Goal: Task Accomplishment & Management: Use online tool/utility

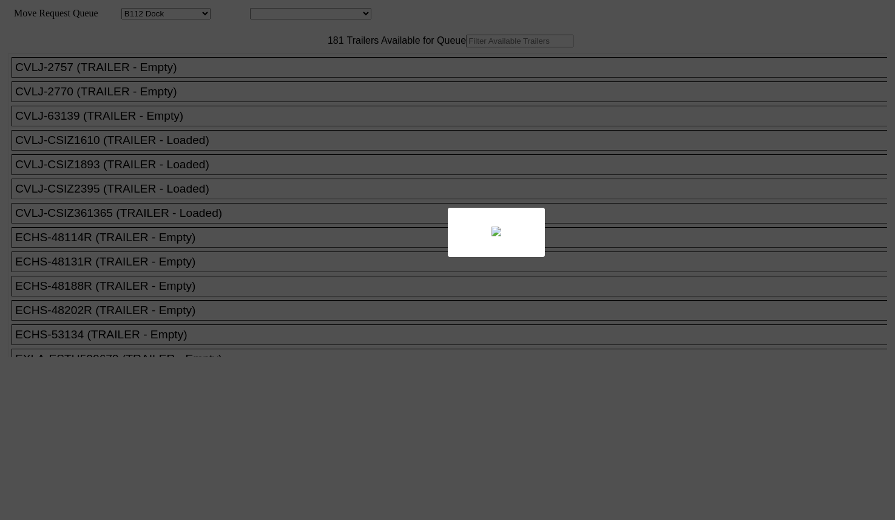
select select "121"
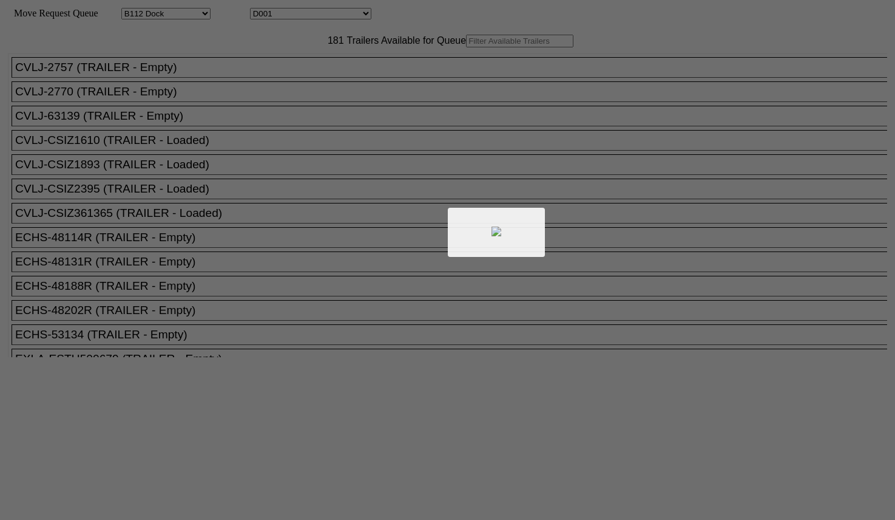
click at [290, 67] on div at bounding box center [447, 260] width 895 height 520
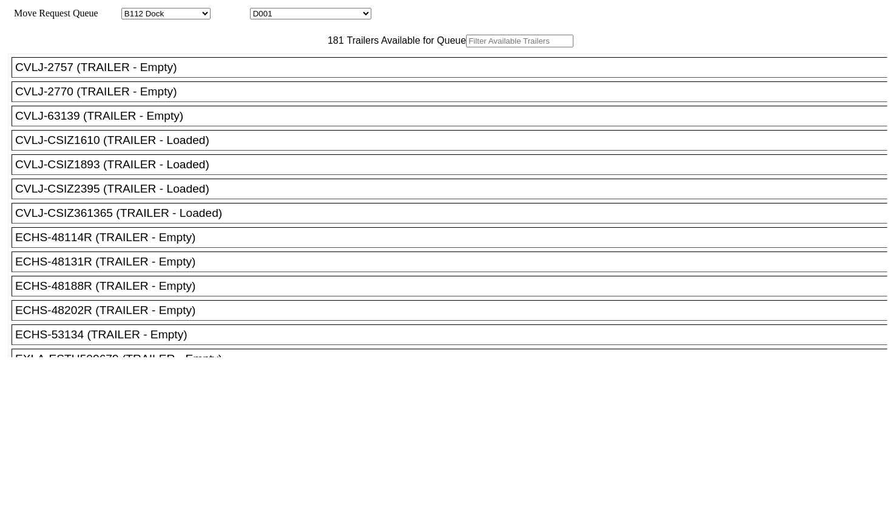
click at [466, 47] on input "text" at bounding box center [519, 41] width 107 height 13
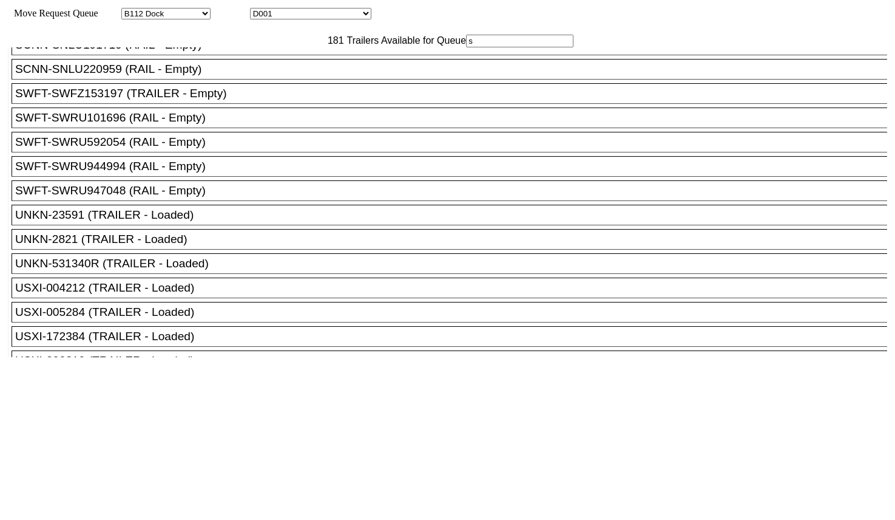
scroll to position [4022, 0]
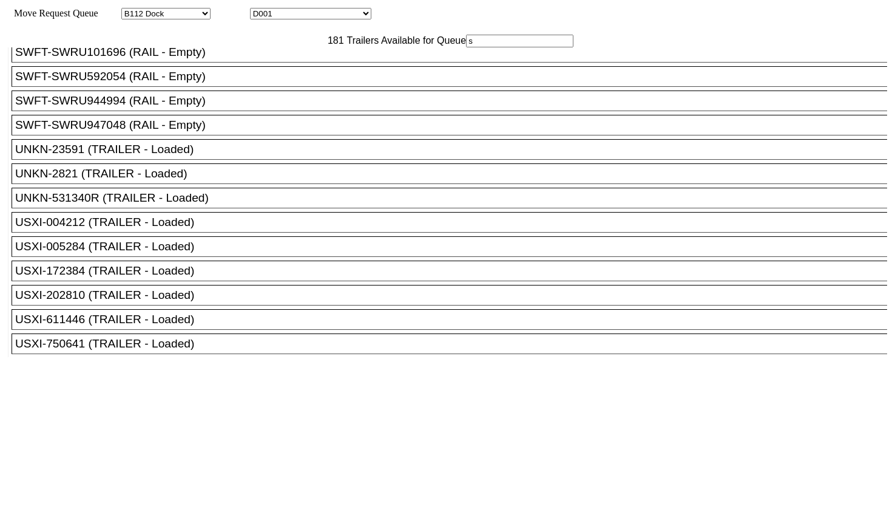
type input "s"
click at [223, 83] on div "SWFT-SWRU592054 (RAIL - Empty)" at bounding box center [455, 76] width 880 height 13
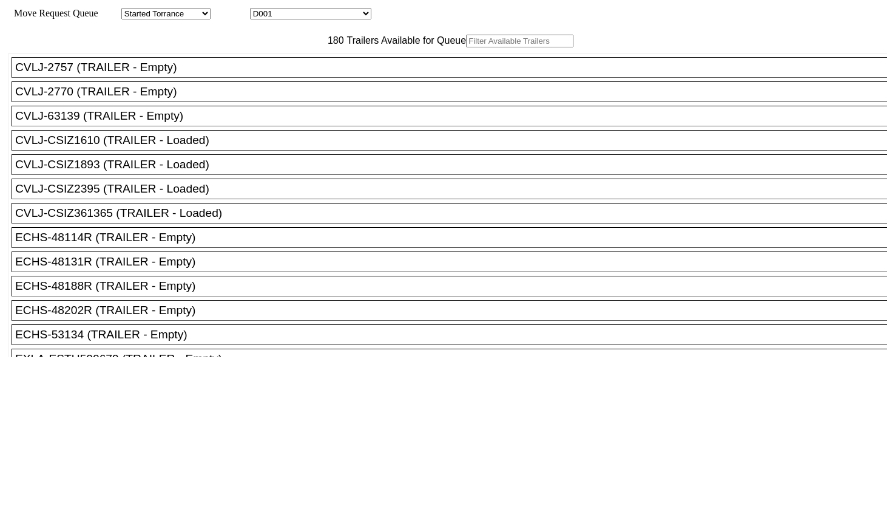
click at [466, 47] on input "text" at bounding box center [519, 41] width 107 height 13
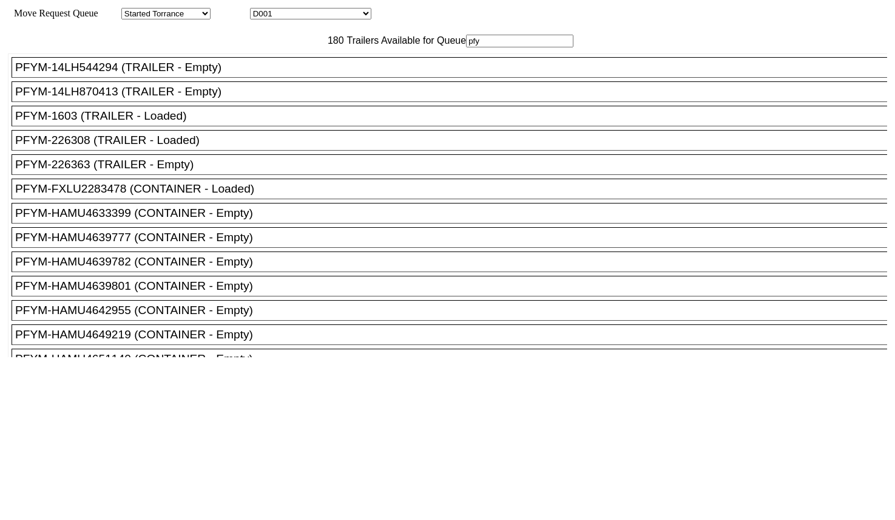
type input "pfy"
click at [231, 98] on div "PFYM-14LH870413 (TRAILER - Empty)" at bounding box center [455, 91] width 880 height 13
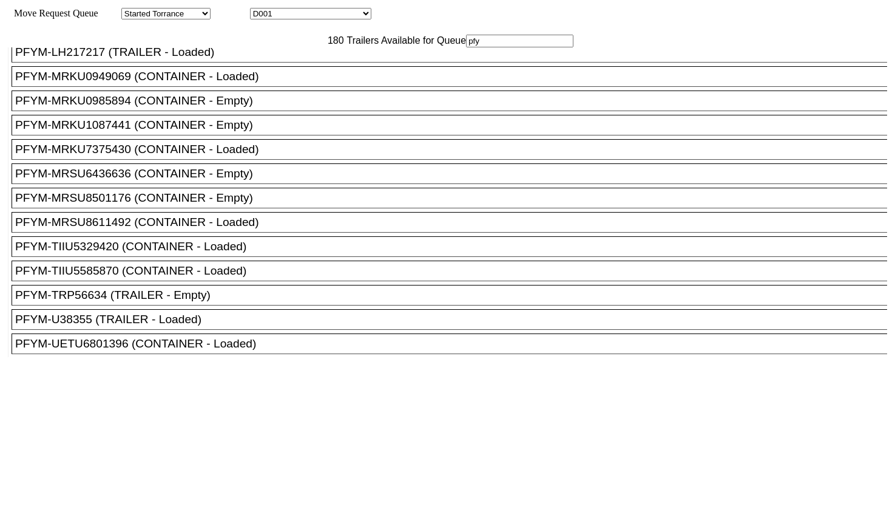
scroll to position [455, 0]
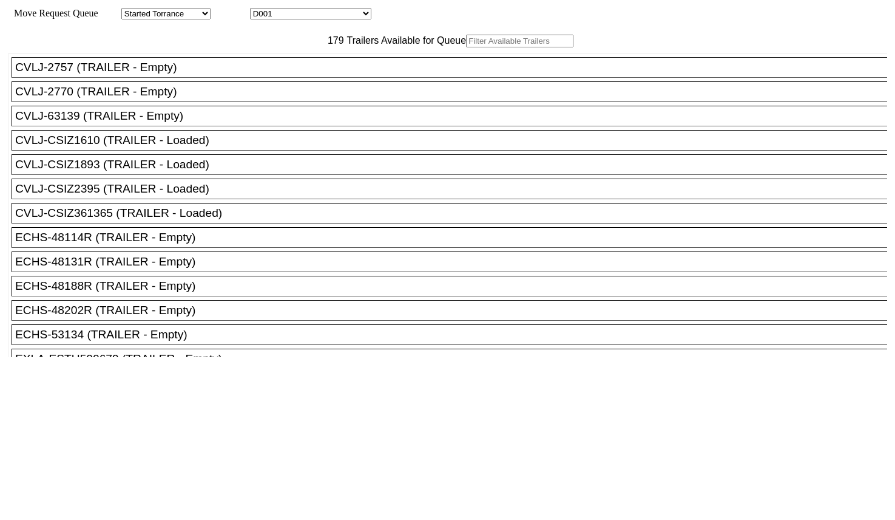
click at [466, 47] on input "text" at bounding box center [519, 41] width 107 height 13
paste input "PTLZ243849"
type input "PTLZ243849"
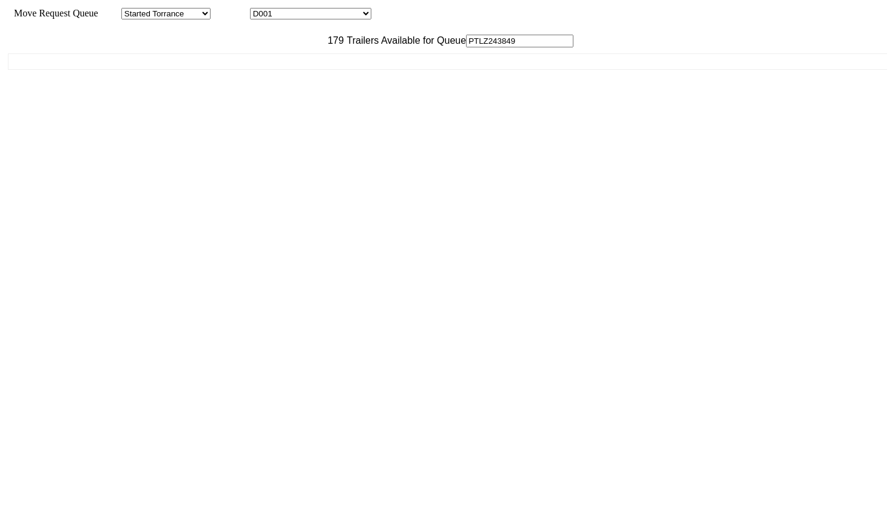
click at [466, 47] on input "PTLZ243849" at bounding box center [519, 41] width 107 height 13
drag, startPoint x: 295, startPoint y: 66, endPoint x: 174, endPoint y: 69, distance: 120.8
click at [180, 47] on div "179 Trailers Available for Queue PTLZ243849" at bounding box center [448, 41] width 880 height 13
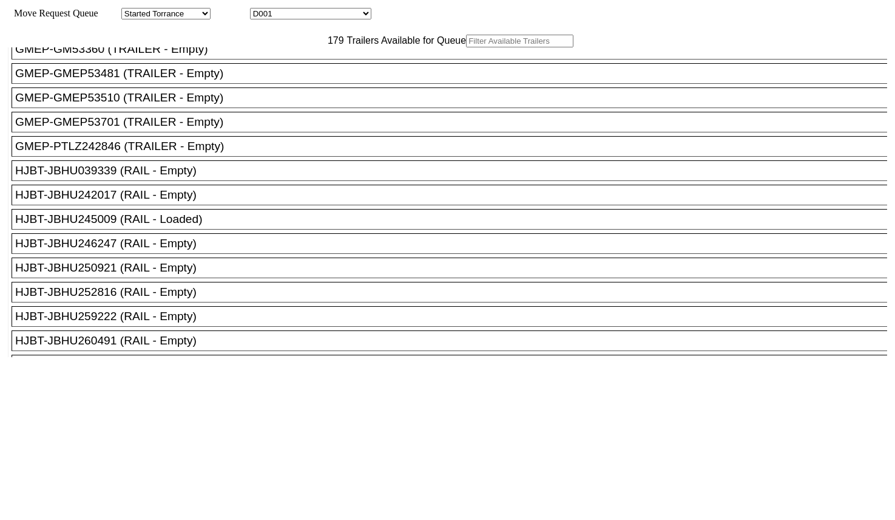
scroll to position [759, 0]
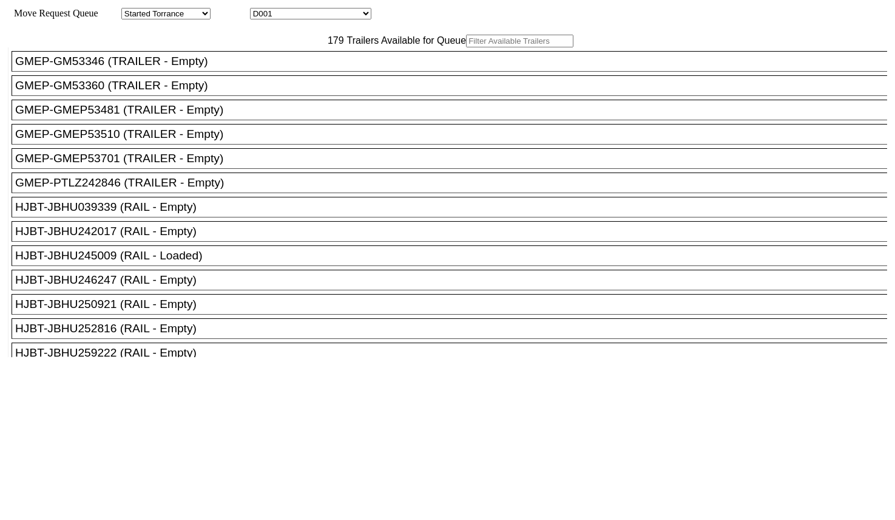
click at [232, 189] on div "GMEP-PTLZ242846 (TRAILER - Empty)" at bounding box center [455, 182] width 880 height 13
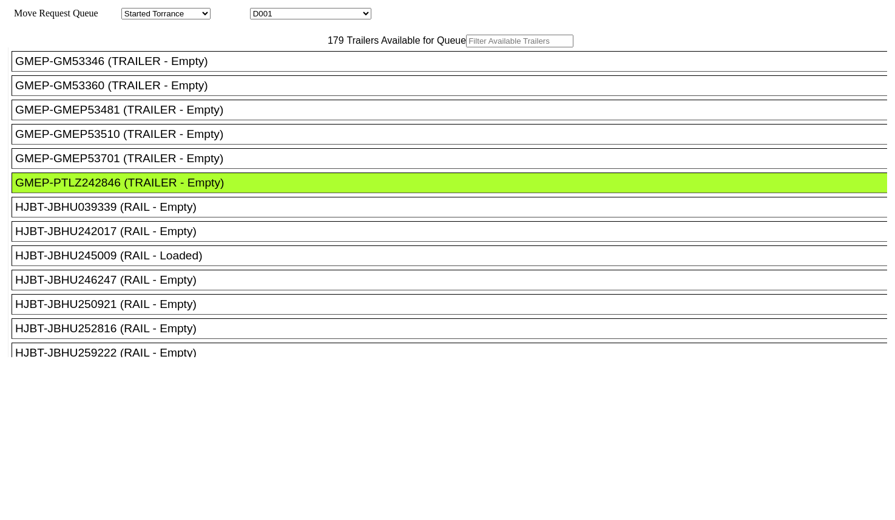
click at [428, 357] on div at bounding box center [448, 501] width 880 height 289
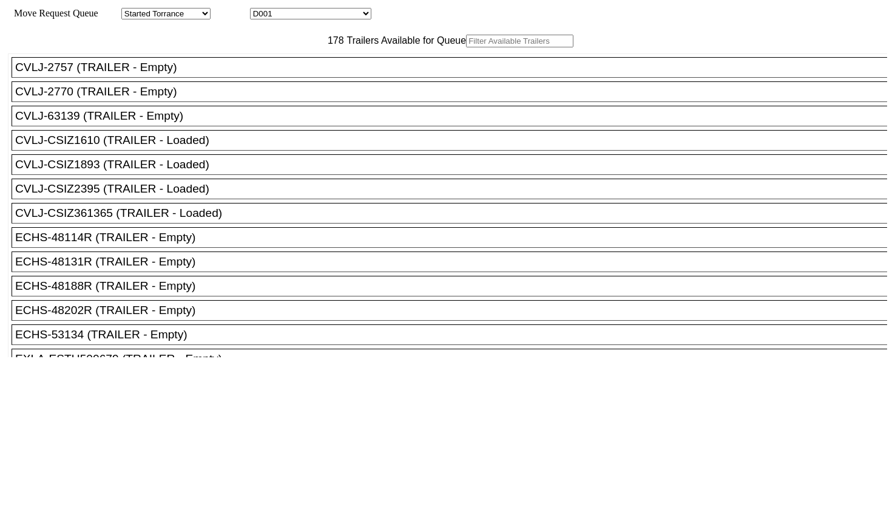
click at [466, 47] on input "text" at bounding box center [519, 41] width 107 height 13
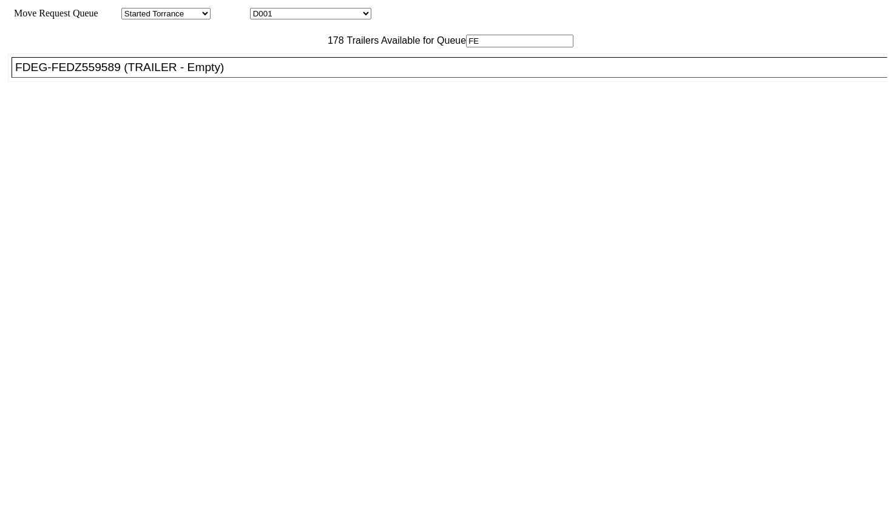
type input "FE"
click at [232, 74] on div "FDEG-FEDZ559589 (TRAILER - Empty)" at bounding box center [455, 67] width 880 height 13
